Goal: Task Accomplishment & Management: Manage account settings

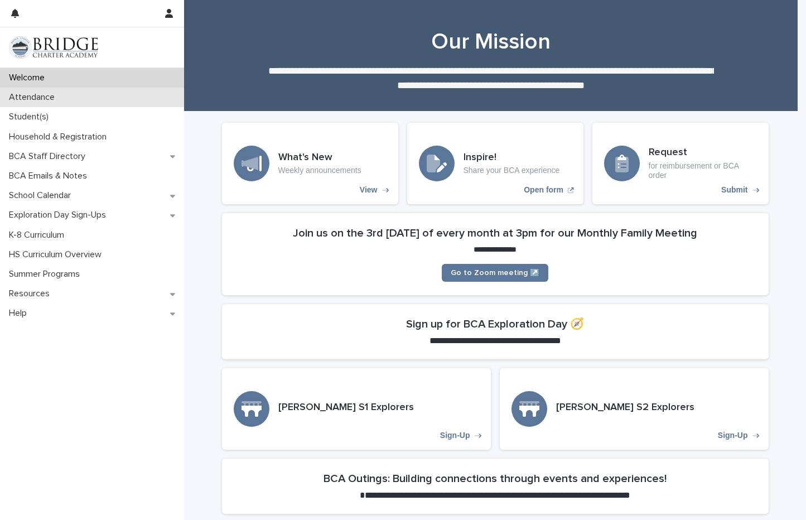
click at [25, 95] on p "Attendance" at bounding box center [33, 97] width 59 height 11
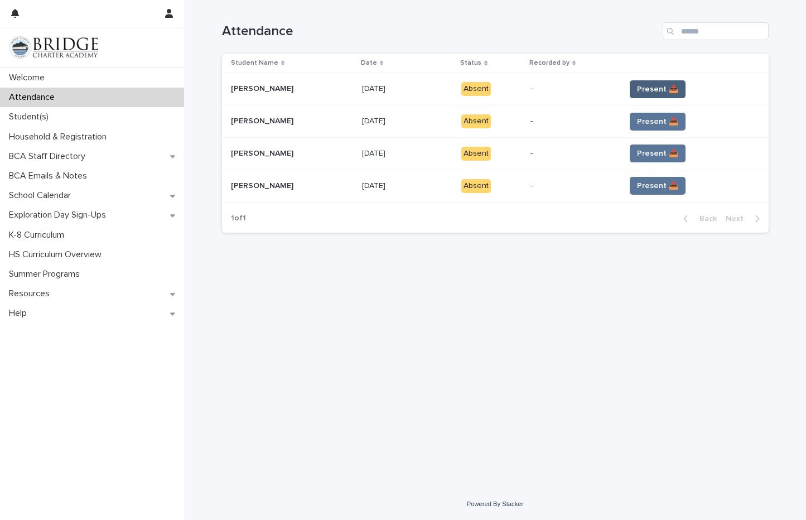
click at [659, 87] on span "Present 📥" at bounding box center [657, 89] width 41 height 11
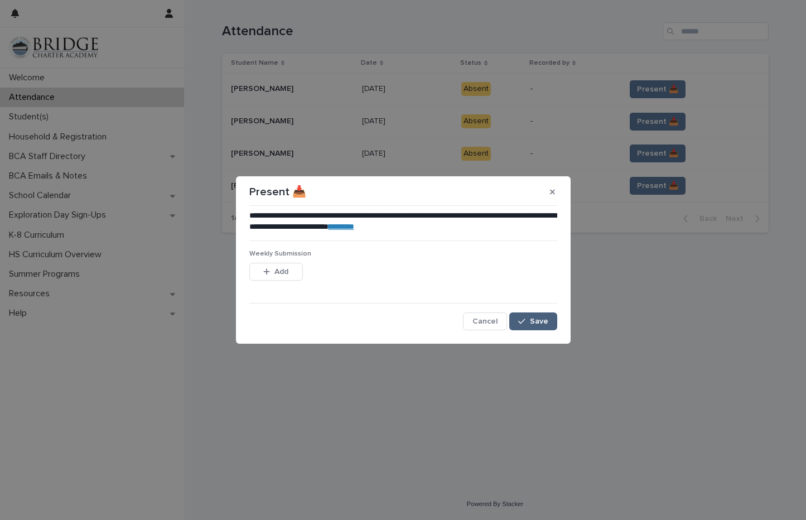
click at [535, 324] on span "Save" at bounding box center [539, 322] width 18 height 8
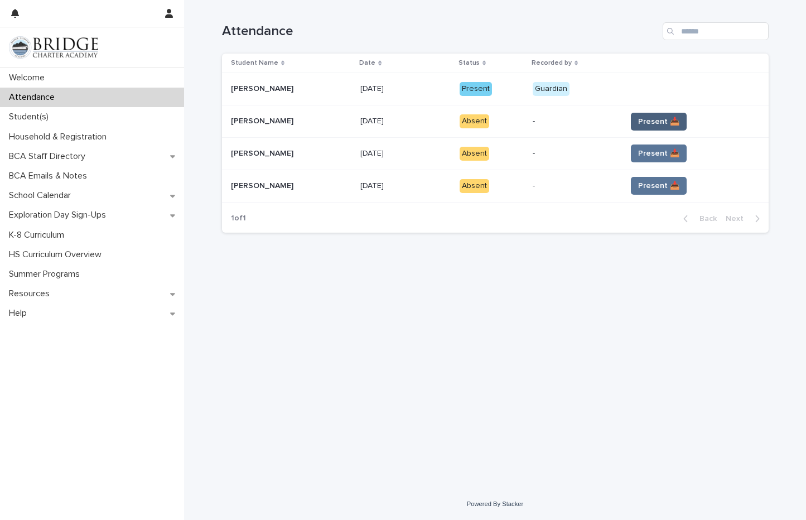
click at [638, 122] on span "Present 📥" at bounding box center [658, 121] width 41 height 11
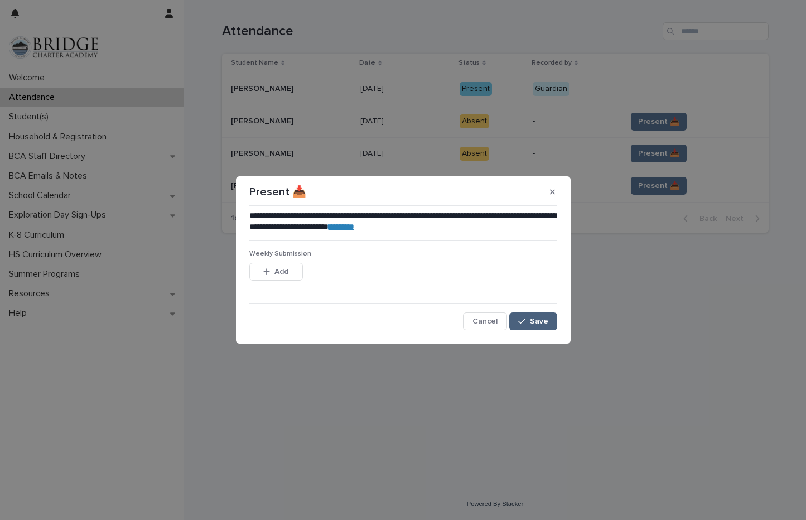
click at [547, 320] on span "Save" at bounding box center [539, 322] width 18 height 8
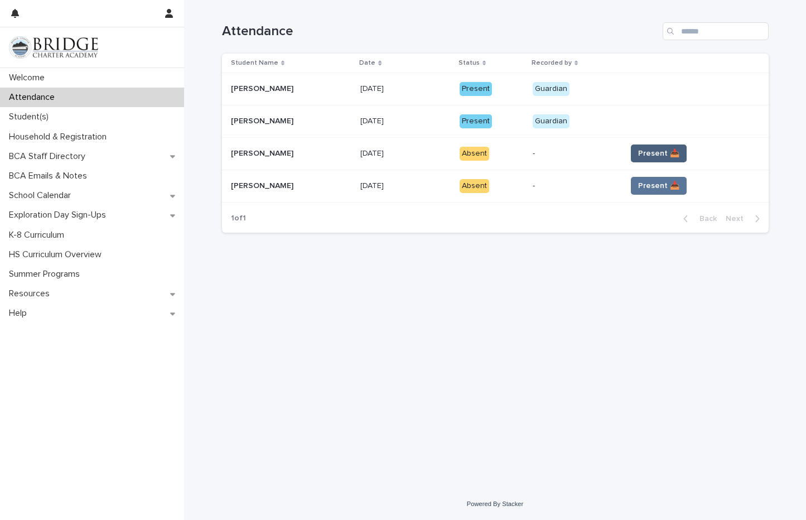
click at [660, 154] on span "Present 📥" at bounding box center [658, 153] width 41 height 11
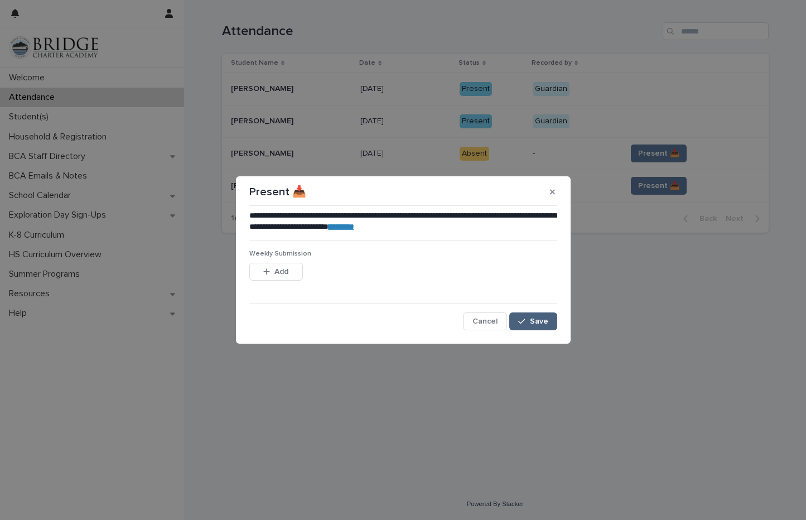
click at [545, 321] on span "Save" at bounding box center [539, 322] width 18 height 8
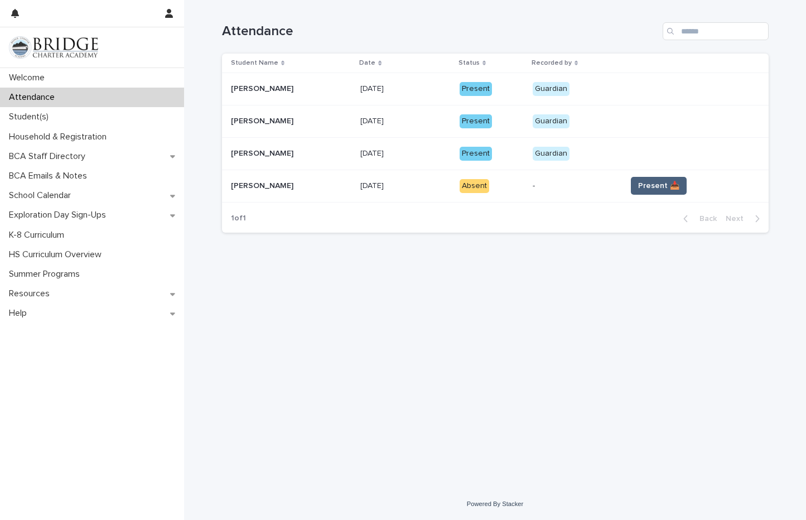
click at [661, 186] on span "Present 📥" at bounding box center [658, 185] width 41 height 11
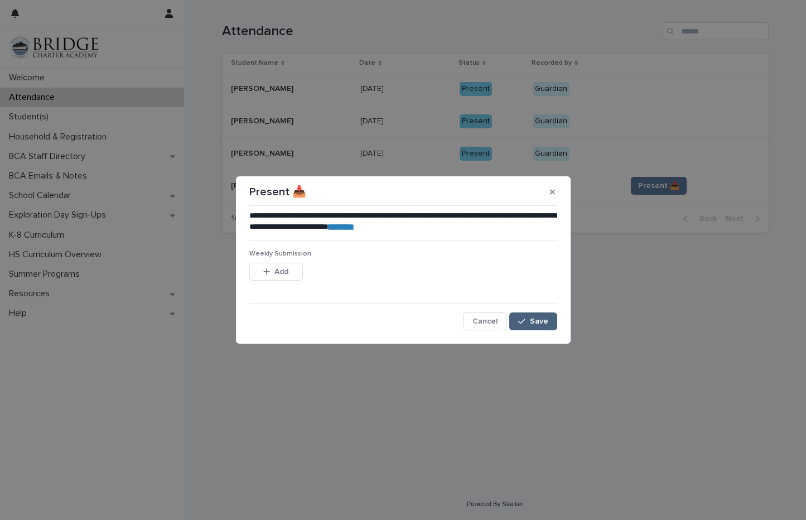
click at [540, 316] on button "Save" at bounding box center [533, 322] width 47 height 18
